Goal: Information Seeking & Learning: Learn about a topic

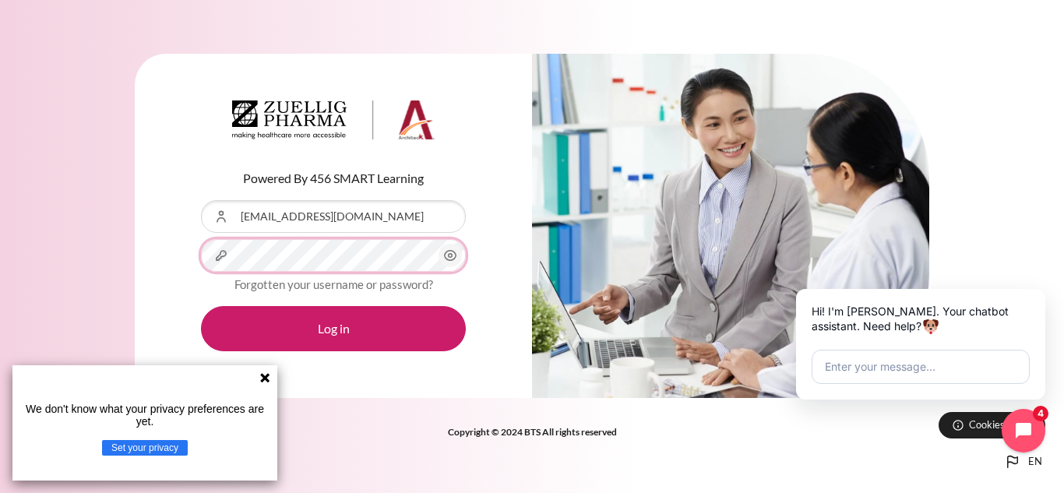
click at [201, 306] on button "Log in" at bounding box center [333, 328] width 265 height 45
click at [264, 383] on icon at bounding box center [265, 377] width 12 height 12
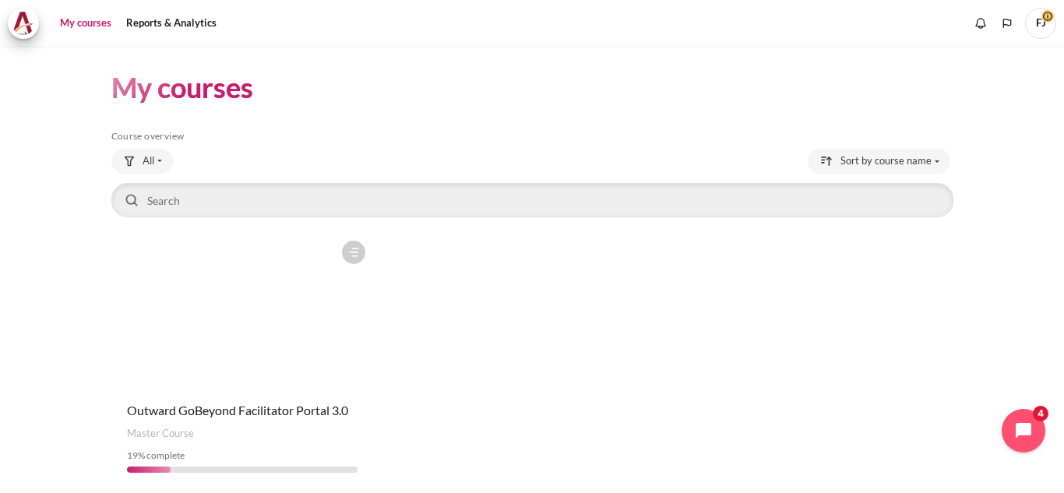
scroll to position [58, 0]
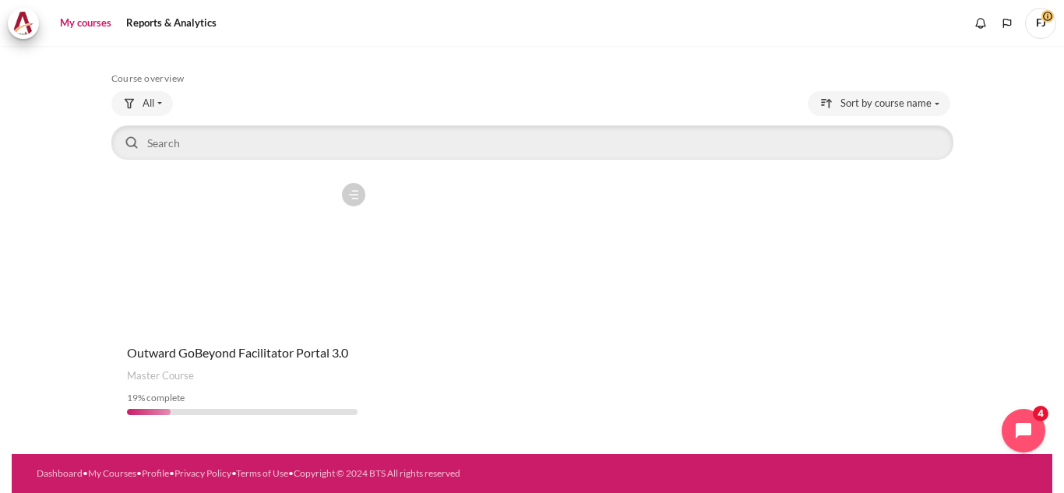
click at [298, 308] on figure "Content" at bounding box center [242, 253] width 262 height 156
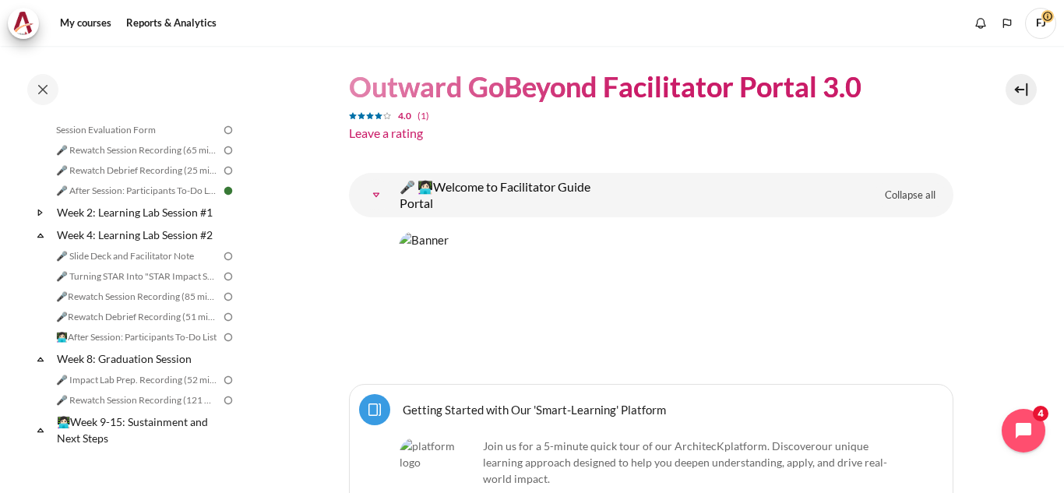
scroll to position [639, 0]
click at [97, 222] on link "Week 2: Learning Lab Session #1" at bounding box center [138, 211] width 167 height 21
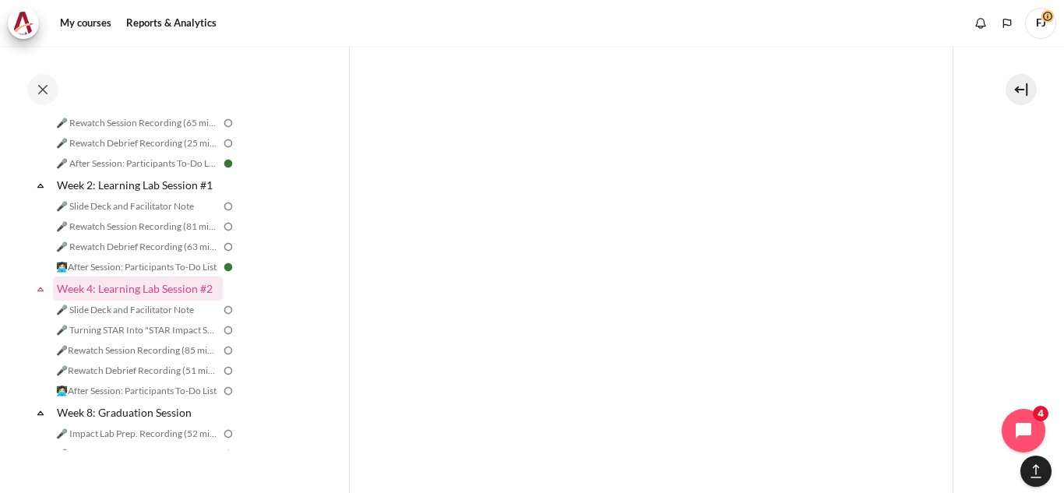
scroll to position [7554, 0]
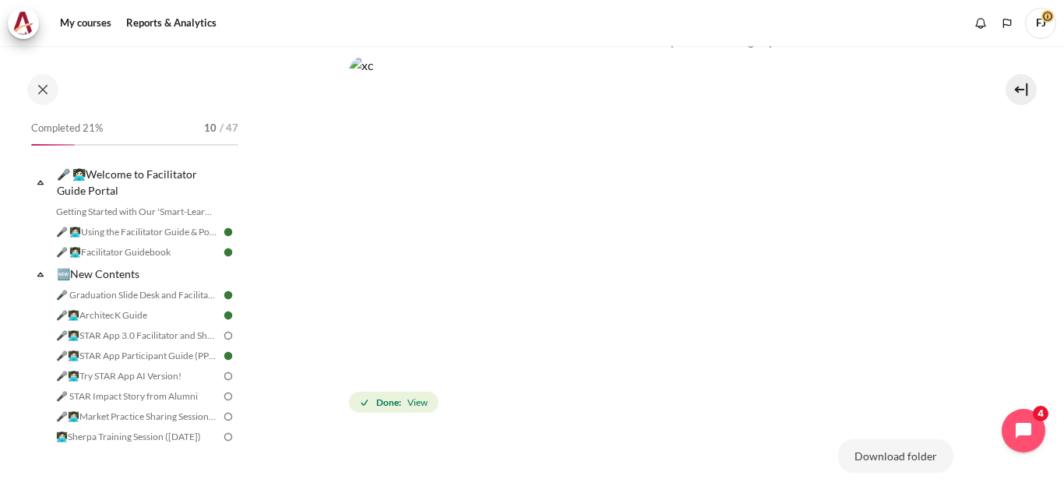
scroll to position [741, 0]
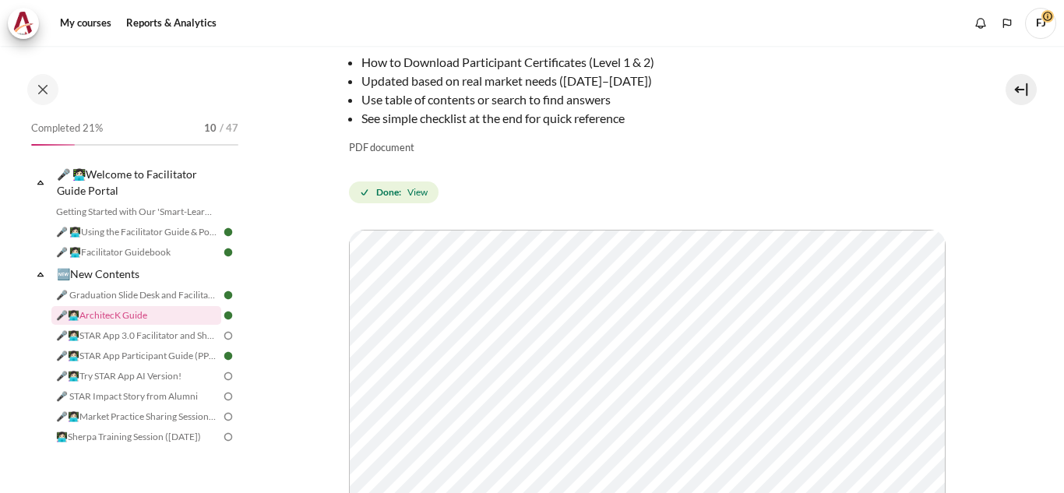
scroll to position [406, 0]
